Goal: Task Accomplishment & Management: Manage account settings

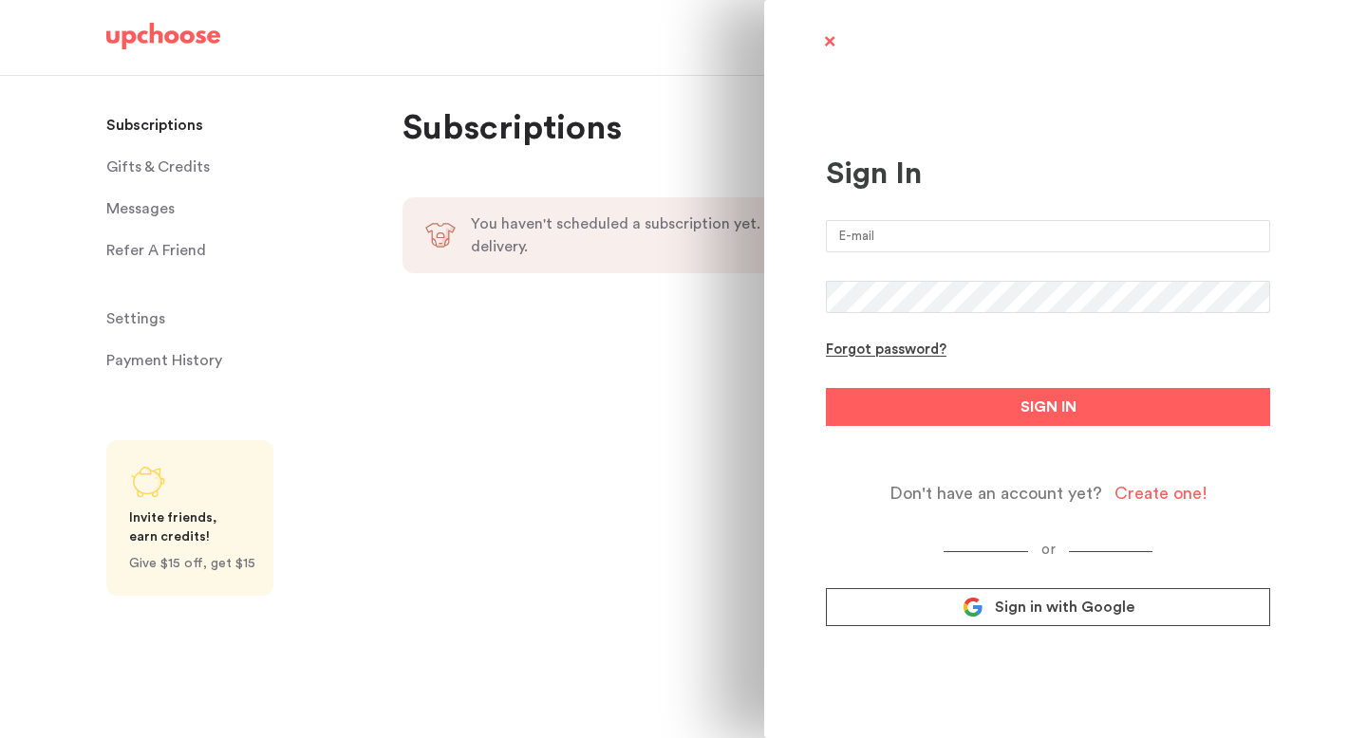
click at [970, 602] on icon at bounding box center [972, 602] width 21 height 10
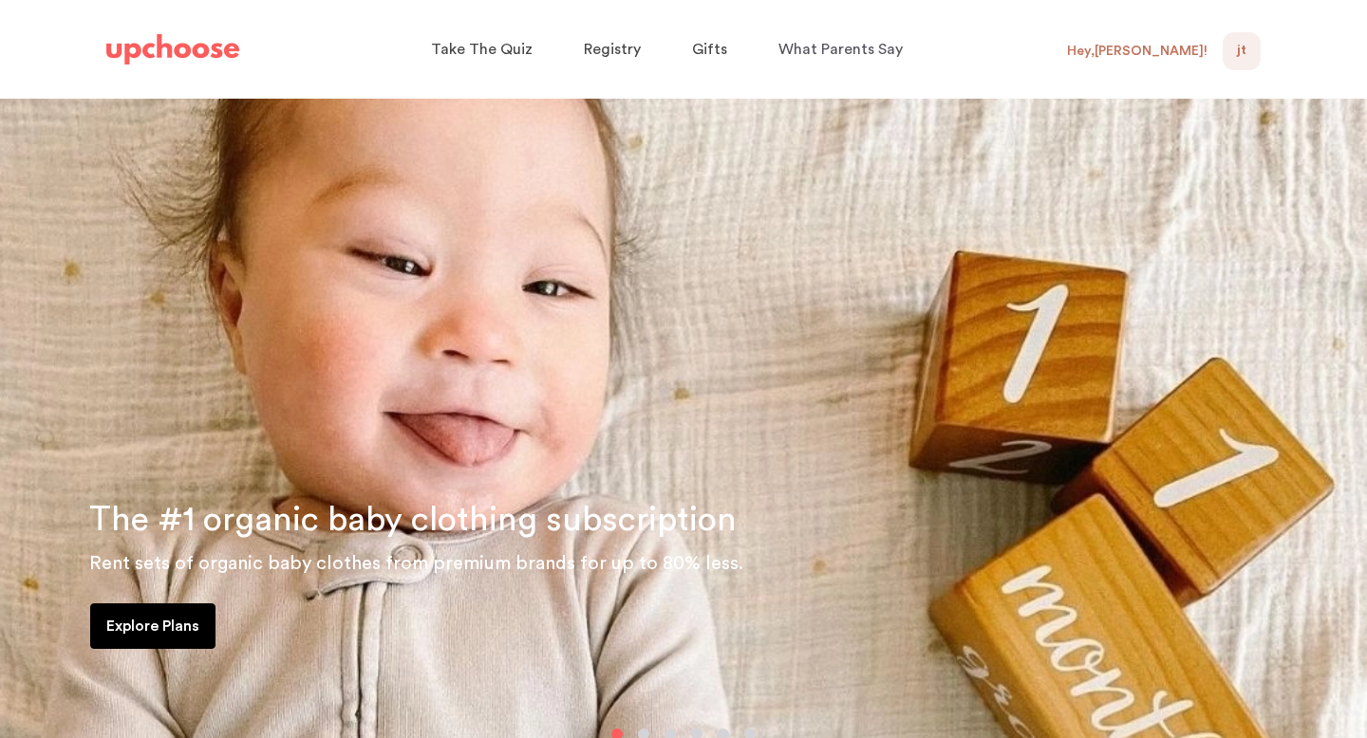
click at [1166, 53] on div "Hey, [PERSON_NAME] !" at bounding box center [1137, 51] width 140 height 17
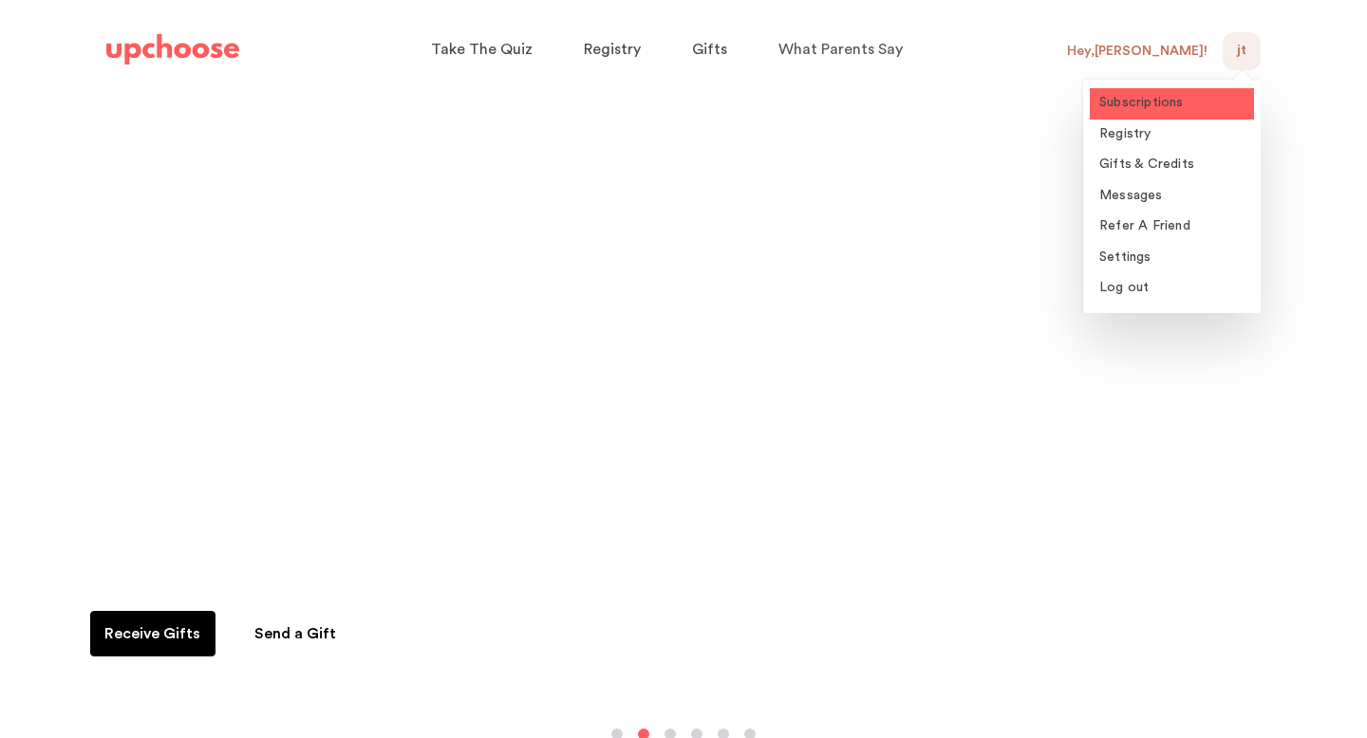
click at [1134, 112] on link "Subscriptions" at bounding box center [1171, 103] width 164 height 31
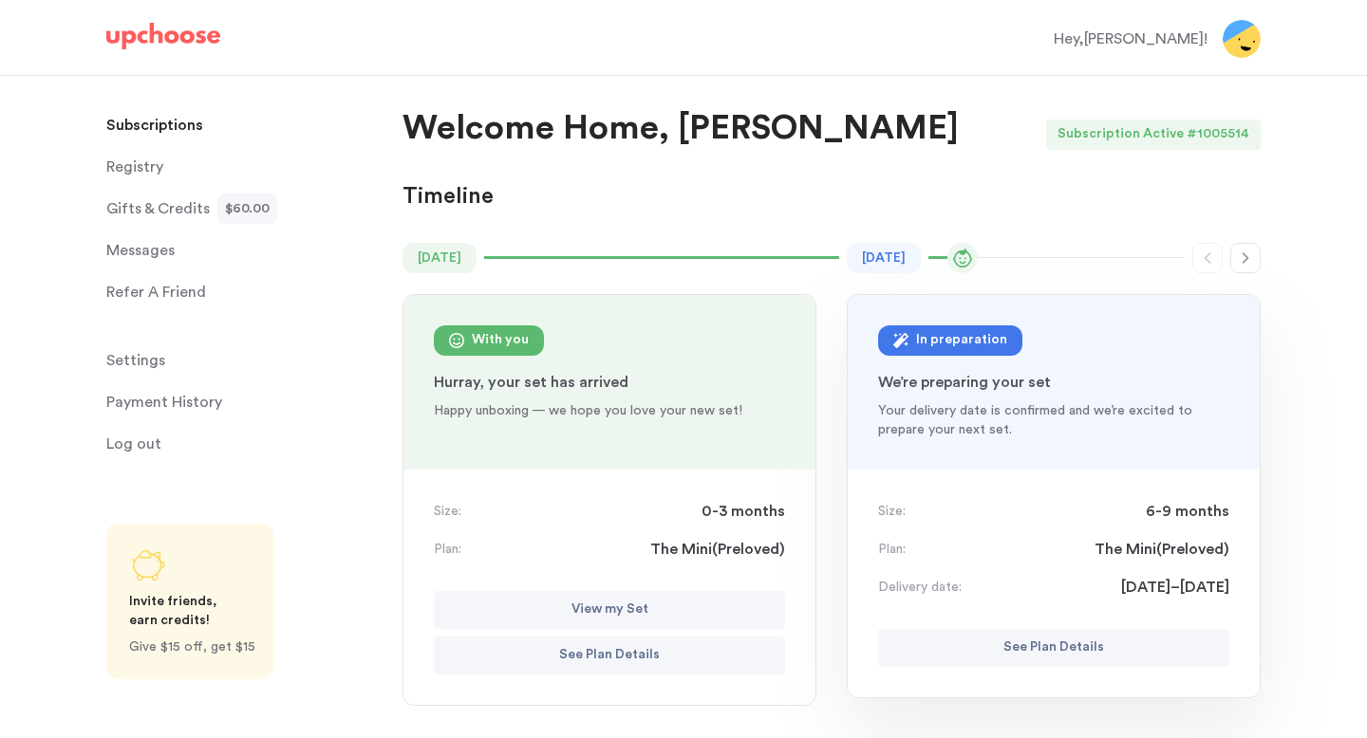
click at [1037, 649] on p "See Plan Details" at bounding box center [1053, 648] width 101 height 23
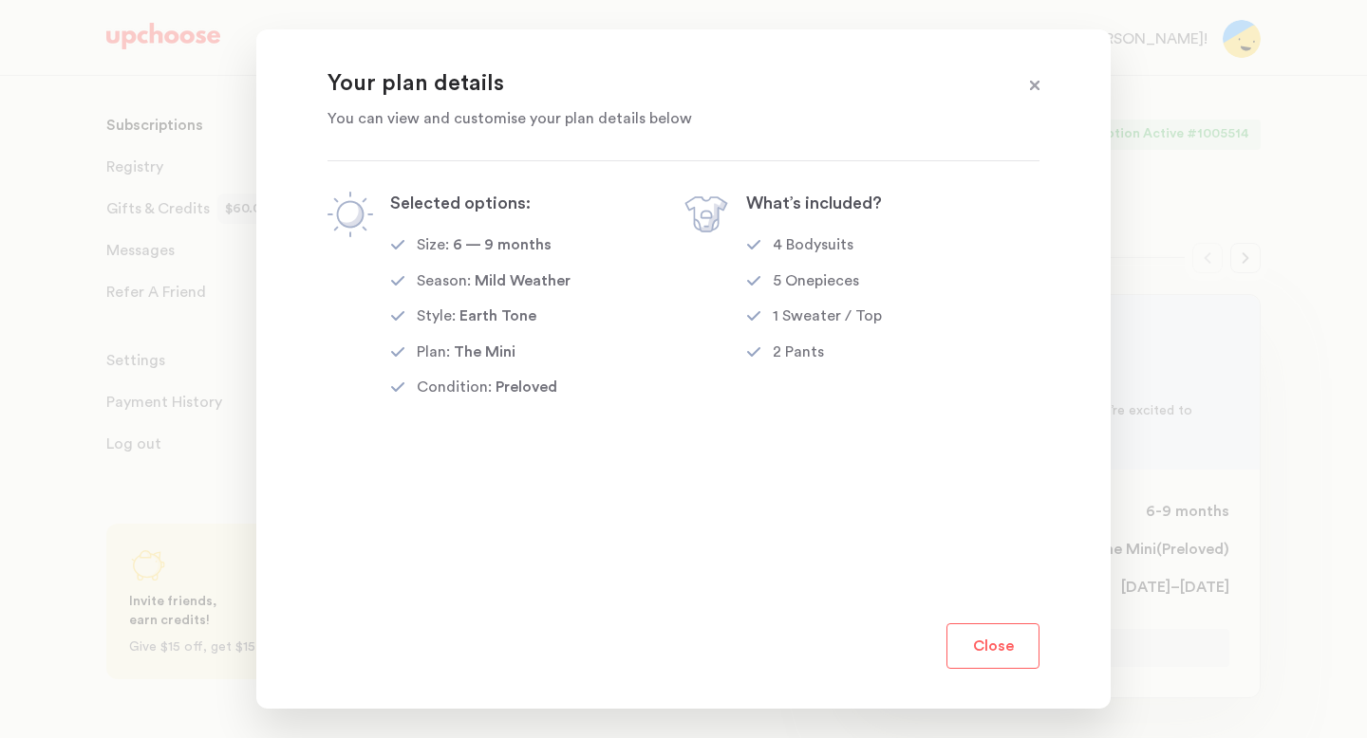
click at [951, 673] on section "Your plan details You can view and customise your plan details below Selected o…" at bounding box center [683, 368] width 854 height 679
click at [966, 656] on button "Close" at bounding box center [992, 646] width 93 height 46
